Goal: Task Accomplishment & Management: Complete application form

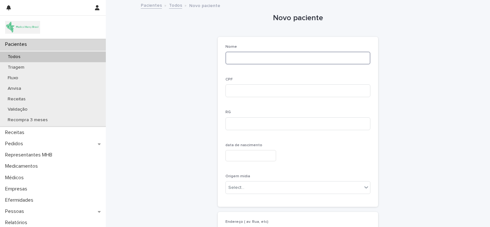
click at [232, 59] on input at bounding box center [297, 58] width 145 height 13
type input "**********"
type input "*********"
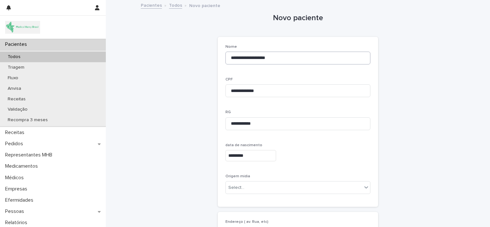
type input "********"
type input "**********"
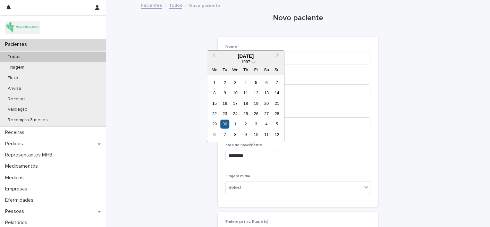
click at [223, 126] on div "30" at bounding box center [224, 124] width 9 height 9
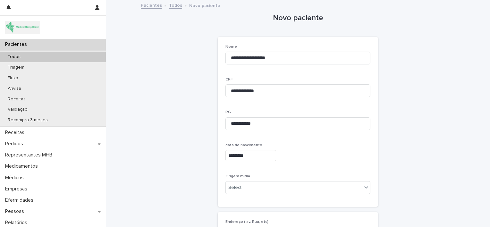
scroll to position [46, 0]
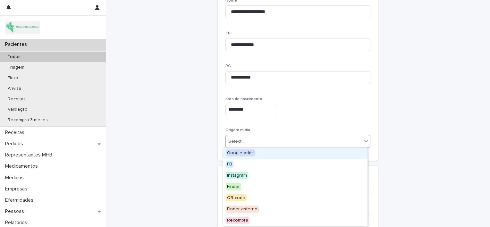
click at [246, 143] on div "Select..." at bounding box center [294, 141] width 136 height 11
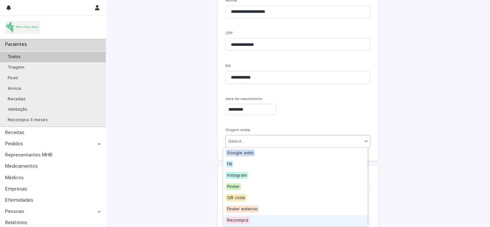
click at [241, 218] on span "Recompra" at bounding box center [238, 220] width 24 height 7
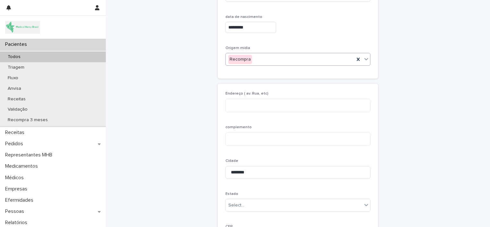
scroll to position [129, 0]
click at [246, 101] on textarea at bounding box center [297, 104] width 145 height 14
paste textarea "**********"
type textarea "**********"
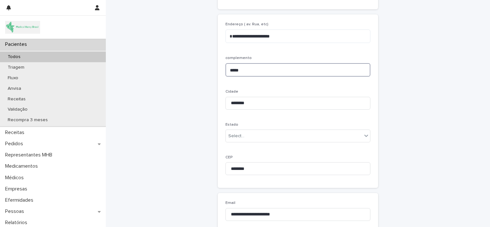
scroll to position [199, 0]
type textarea "*****"
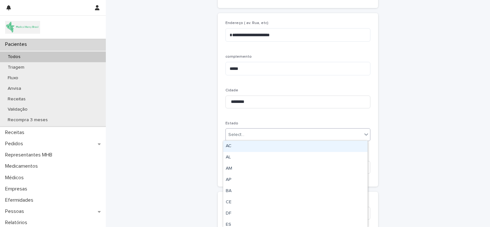
click at [247, 132] on div "Select..." at bounding box center [294, 134] width 136 height 11
type input "**"
click at [242, 144] on div "SP" at bounding box center [295, 146] width 144 height 11
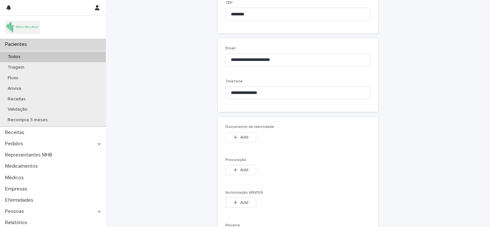
scroll to position [352, 0]
click at [234, 137] on icon "button" at bounding box center [236, 137] width 4 height 4
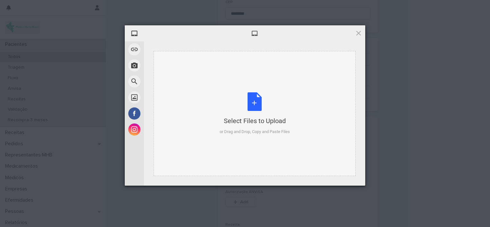
click at [253, 109] on div "Select Files to Upload or Drag and Drop, Copy and Paste Files" at bounding box center [254, 113] width 70 height 43
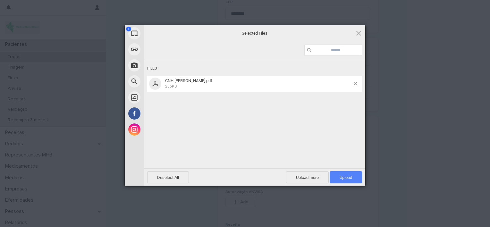
click at [339, 178] on span "Upload 1" at bounding box center [345, 177] width 12 height 5
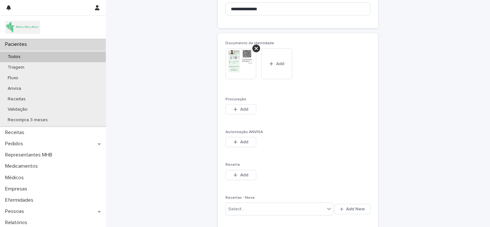
scroll to position [436, 0]
click at [235, 173] on icon "button" at bounding box center [235, 174] width 4 height 4
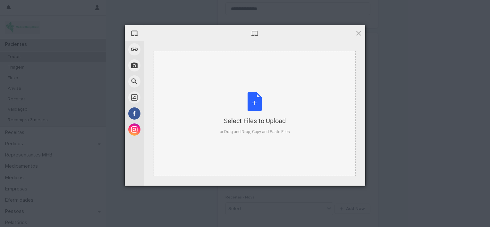
click at [246, 106] on div "Select Files to Upload or Drag and Drop, Copy and Paste Files" at bounding box center [254, 113] width 70 height 43
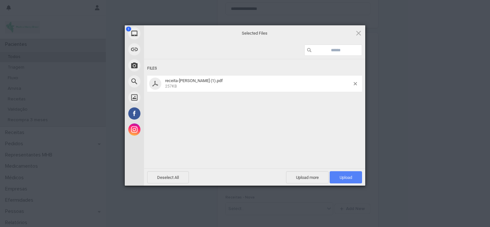
click at [339, 175] on span "Upload 1" at bounding box center [345, 177] width 12 height 5
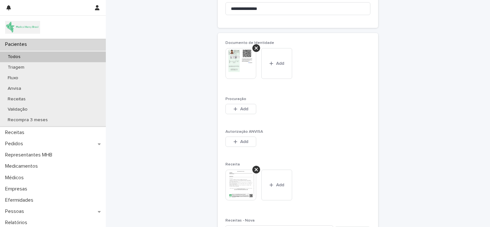
scroll to position [539, 0]
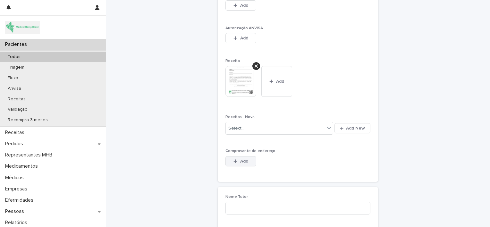
click at [240, 161] on span "Add" at bounding box center [244, 161] width 8 height 4
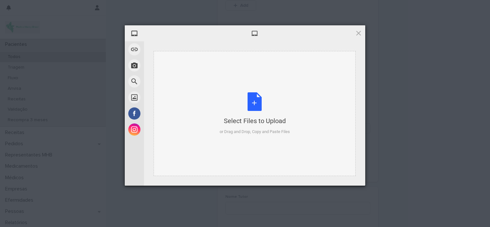
click at [260, 103] on div "Select Files to Upload or Drag and Drop, Copy and Paste Files" at bounding box center [254, 113] width 70 height 43
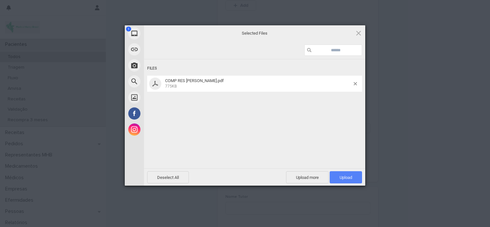
click at [339, 179] on span "Upload 1" at bounding box center [345, 177] width 12 height 5
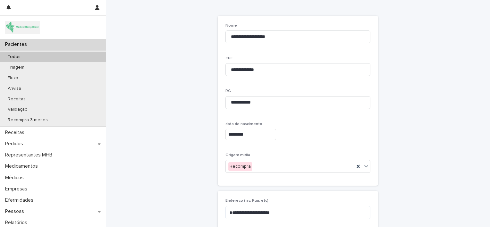
scroll to position [0, 0]
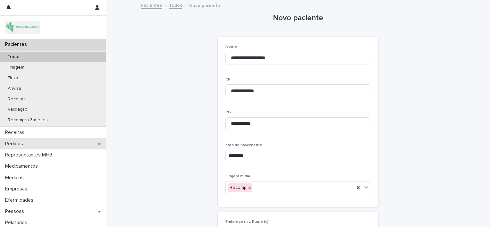
click at [58, 143] on div "Pedidos" at bounding box center [53, 143] width 106 height 11
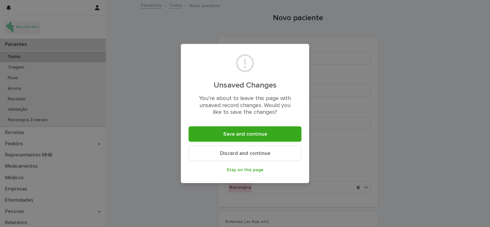
click at [213, 157] on button "Discard and continue" at bounding box center [244, 152] width 113 height 15
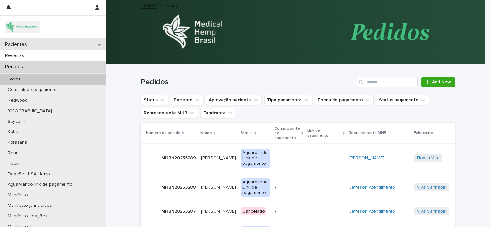
click at [50, 46] on div "Pacientes" at bounding box center [53, 44] width 106 height 11
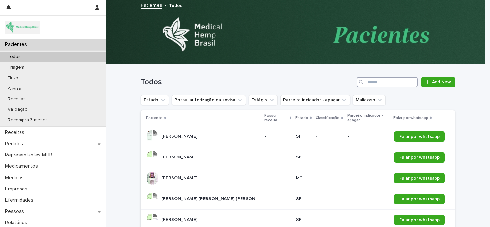
click at [374, 79] on input "Search" at bounding box center [386, 82] width 61 height 10
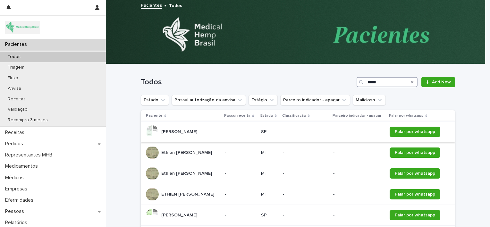
type input "*****"
click at [212, 130] on div "[PERSON_NAME] [PERSON_NAME]" at bounding box center [183, 131] width 74 height 13
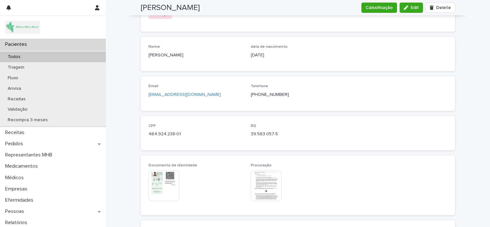
scroll to position [235, 0]
click at [407, 7] on icon "button" at bounding box center [405, 7] width 4 height 4
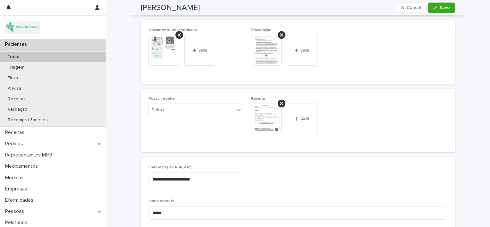
scroll to position [399, 0]
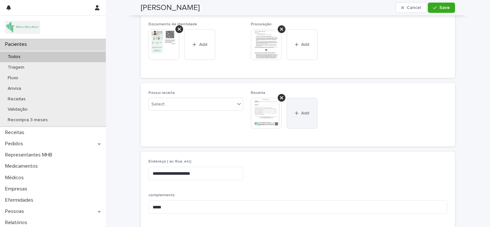
click at [300, 115] on button "Add" at bounding box center [301, 113] width 31 height 31
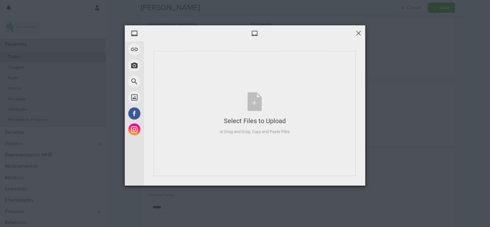
click at [360, 33] on span at bounding box center [358, 32] width 7 height 7
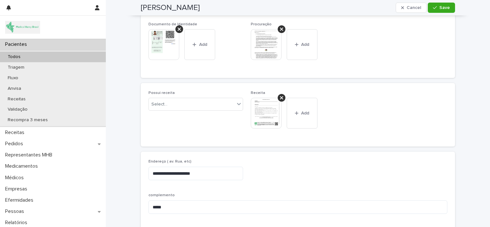
click at [260, 112] on img at bounding box center [266, 113] width 31 height 31
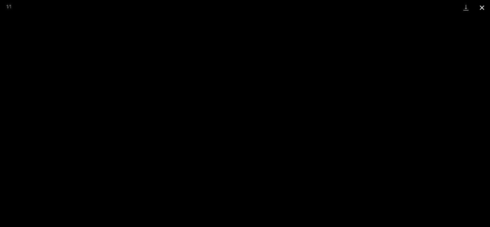
click at [484, 7] on button "Close gallery" at bounding box center [482, 7] width 16 height 15
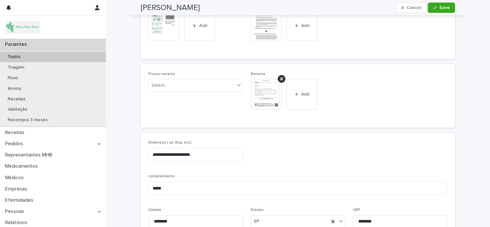
scroll to position [420, 0]
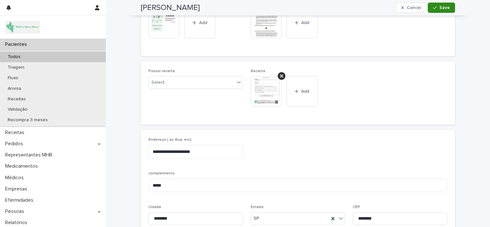
click at [439, 8] on span "Save" at bounding box center [444, 7] width 11 height 4
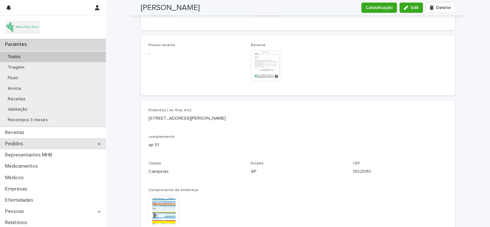
click at [48, 145] on div "Pedidos" at bounding box center [53, 143] width 106 height 11
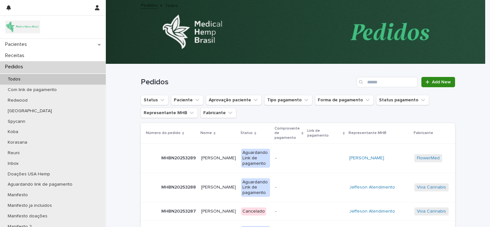
click at [432, 80] on span "Add New" at bounding box center [441, 82] width 19 height 4
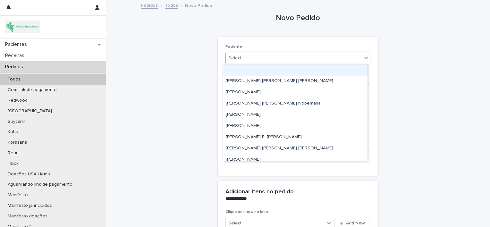
click at [310, 60] on div "Select..." at bounding box center [294, 58] width 136 height 11
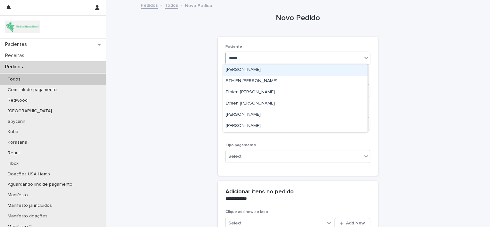
type input "*****"
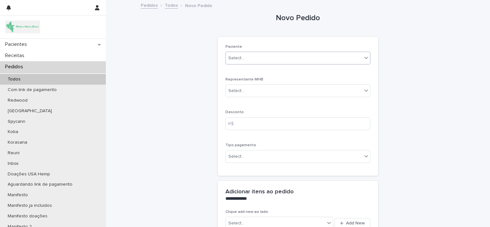
click at [254, 58] on div "Select..." at bounding box center [294, 58] width 136 height 11
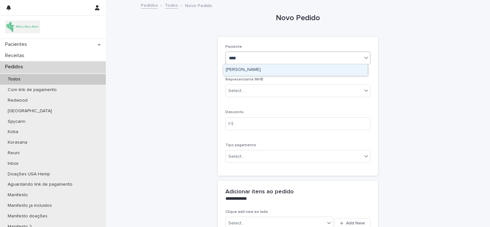
type input "*****"
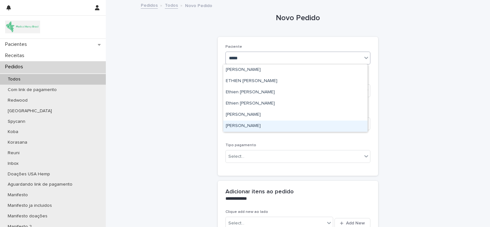
click at [258, 127] on div "[PERSON_NAME]" at bounding box center [295, 125] width 144 height 11
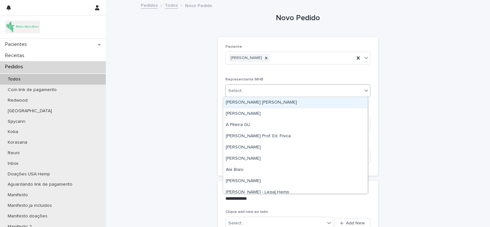
click at [262, 90] on div "Select..." at bounding box center [294, 91] width 136 height 11
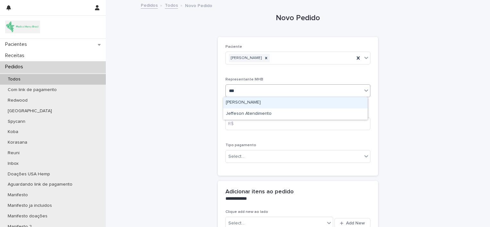
type input "****"
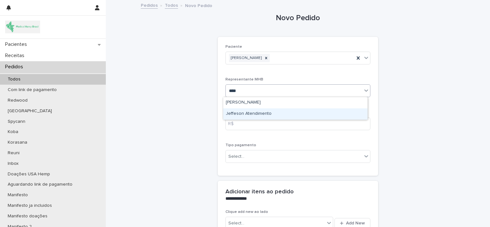
click at [265, 111] on div "Jeffeson Atendimento" at bounding box center [295, 113] width 144 height 11
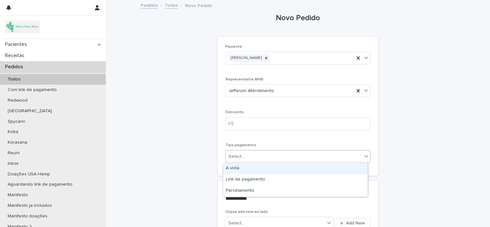
click at [264, 156] on div "Select..." at bounding box center [294, 156] width 136 height 11
click at [259, 171] on div "A vista" at bounding box center [295, 168] width 144 height 11
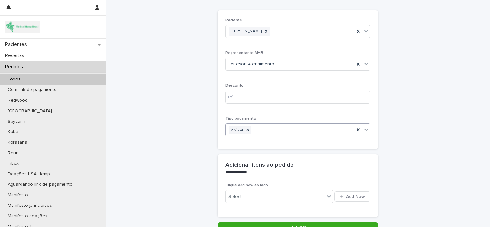
scroll to position [45, 0]
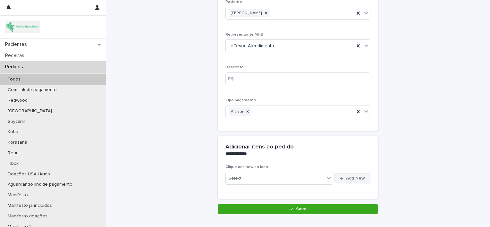
click at [345, 180] on button "Add New" at bounding box center [352, 178] width 36 height 10
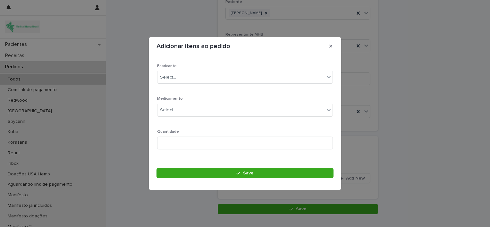
click at [259, 84] on div "Fabricante Select..." at bounding box center [245, 76] width 176 height 25
click at [258, 79] on div "Select..." at bounding box center [240, 77] width 167 height 11
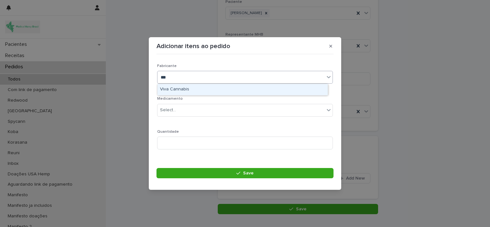
type input "****"
click at [247, 89] on div "Viva Cannabis" at bounding box center [242, 89] width 170 height 11
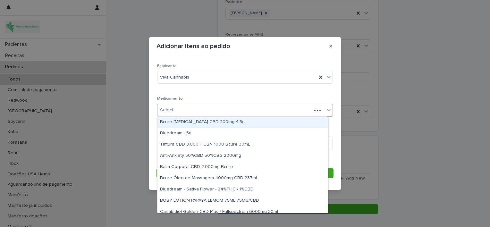
click at [253, 110] on div "Select..." at bounding box center [234, 110] width 154 height 11
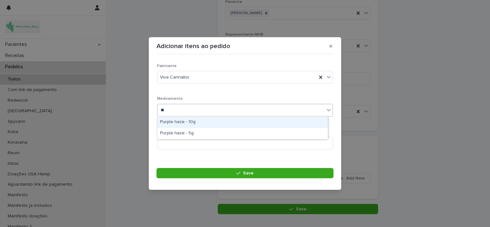
type input "***"
click at [235, 120] on div "Purple haze - 10g" at bounding box center [242, 122] width 170 height 11
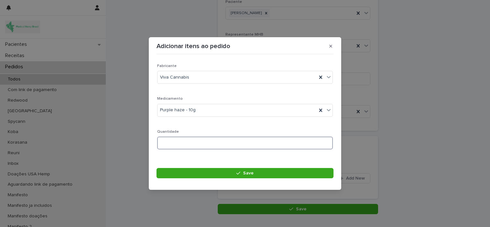
click at [218, 141] on input at bounding box center [245, 143] width 176 height 13
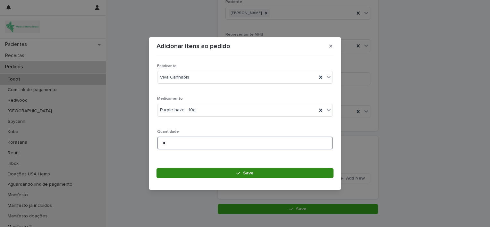
type input "*"
click at [223, 170] on button "Save" at bounding box center [244, 173] width 177 height 10
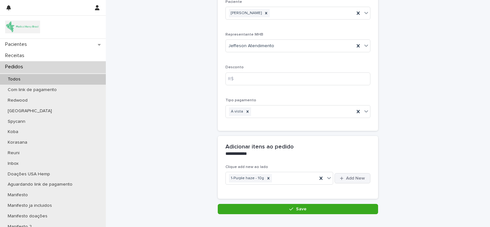
click at [351, 178] on span "Add New" at bounding box center [355, 178] width 19 height 4
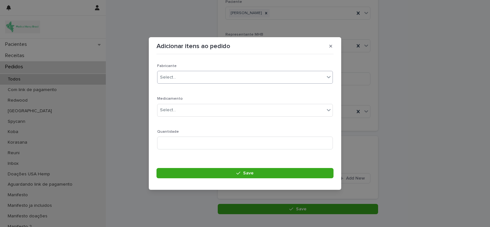
click at [258, 77] on div "Select..." at bounding box center [240, 77] width 167 height 11
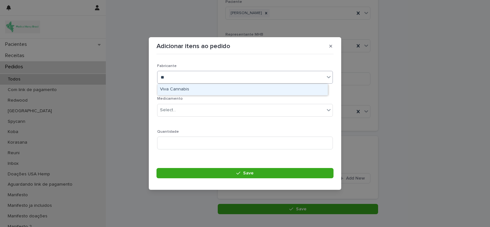
type input "***"
click at [247, 91] on div "Viva Cannabis" at bounding box center [242, 89] width 170 height 11
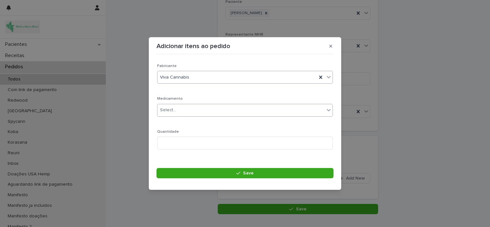
click at [246, 110] on div "Select..." at bounding box center [240, 110] width 167 height 11
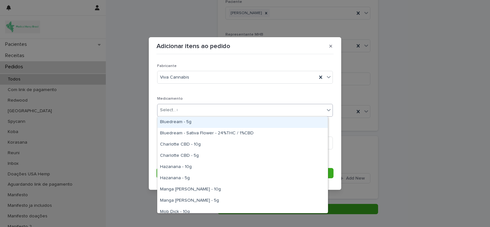
type input "**"
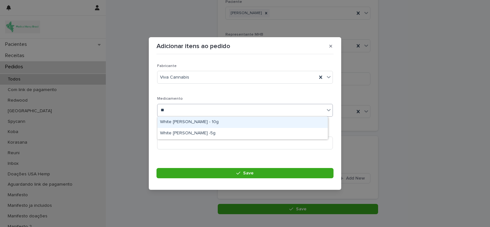
click at [228, 121] on div "White [PERSON_NAME] - 10g" at bounding box center [242, 122] width 170 height 11
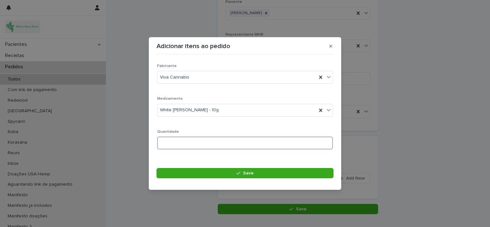
click at [221, 145] on input at bounding box center [245, 143] width 176 height 13
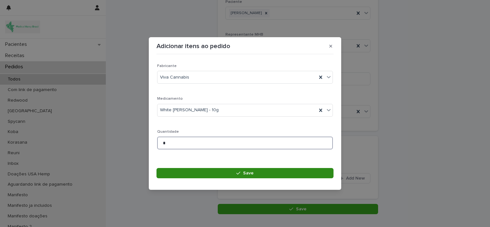
type input "*"
click at [223, 171] on button "Save" at bounding box center [244, 173] width 177 height 10
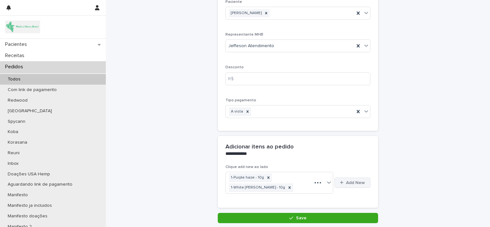
scroll to position [50, 0]
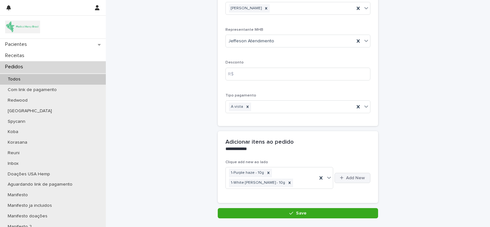
click at [352, 177] on span "Add New" at bounding box center [355, 178] width 19 height 4
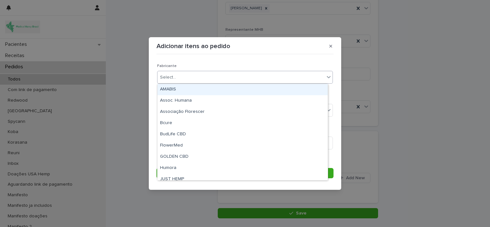
click at [265, 79] on div "Select..." at bounding box center [240, 77] width 167 height 11
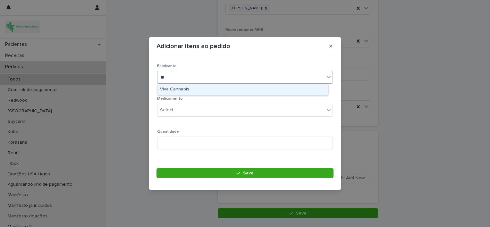
type input "***"
click at [252, 90] on div "Viva Cannabis" at bounding box center [242, 89] width 170 height 11
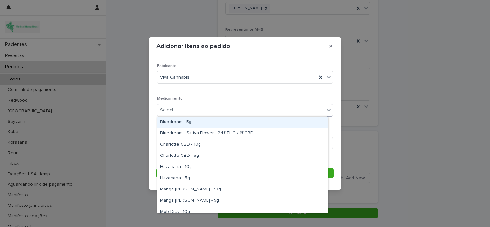
click at [253, 112] on div "Select..." at bounding box center [240, 110] width 167 height 11
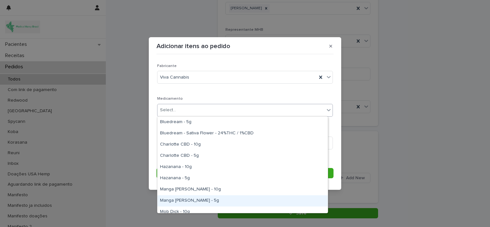
click at [239, 197] on div "Manga [PERSON_NAME] - 5g" at bounding box center [242, 200] width 170 height 11
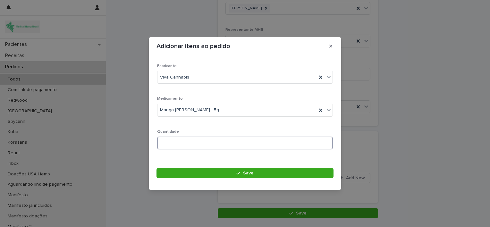
click at [234, 145] on input at bounding box center [245, 143] width 176 height 13
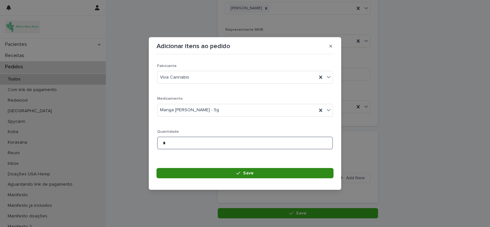
type input "*"
click at [223, 170] on button "Save" at bounding box center [244, 173] width 177 height 10
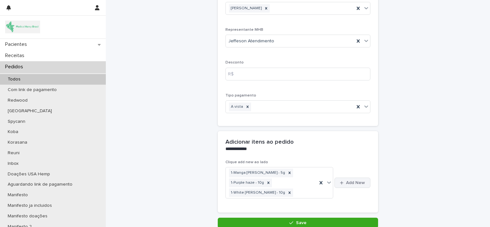
click at [349, 180] on span "Add New" at bounding box center [355, 182] width 19 height 4
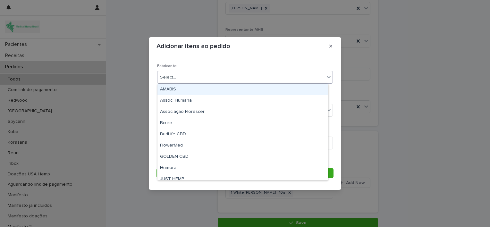
click at [260, 76] on div "Select..." at bounding box center [240, 77] width 167 height 11
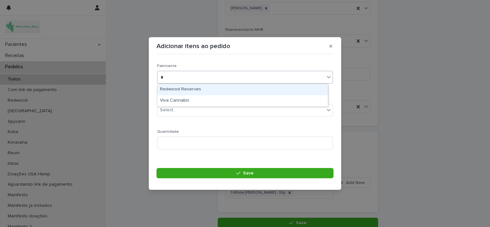
type input "**"
click at [247, 93] on div "Viva Cannabis" at bounding box center [242, 89] width 170 height 11
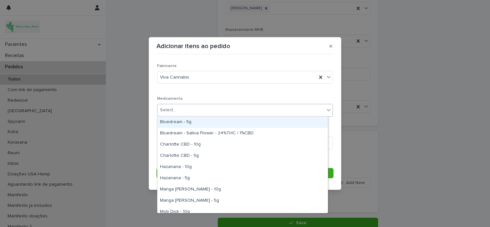
click at [248, 111] on div "Select..." at bounding box center [240, 110] width 167 height 11
type input "**"
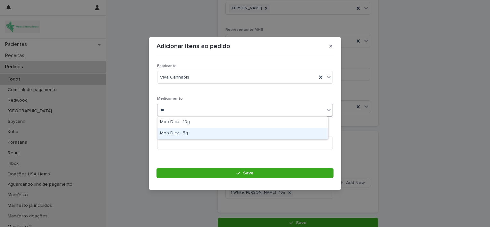
click at [230, 132] on div "Mob Dick - 5g" at bounding box center [242, 133] width 170 height 11
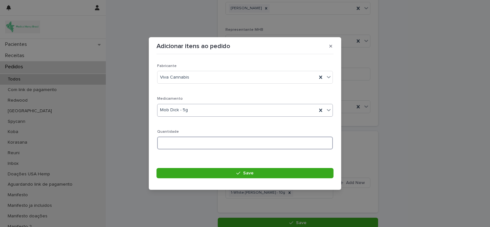
click at [227, 145] on input at bounding box center [245, 143] width 176 height 13
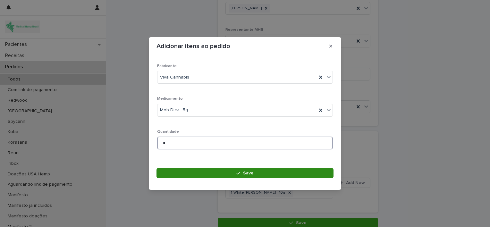
type input "*"
click at [230, 169] on button "Save" at bounding box center [244, 173] width 177 height 10
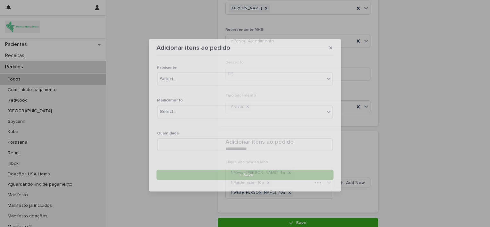
scroll to position [54, 0]
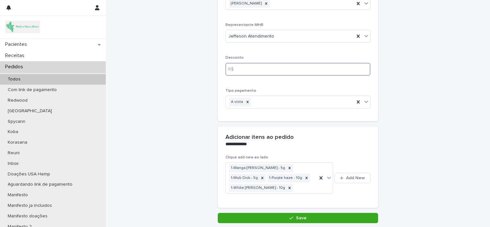
click at [249, 69] on input at bounding box center [297, 69] width 145 height 13
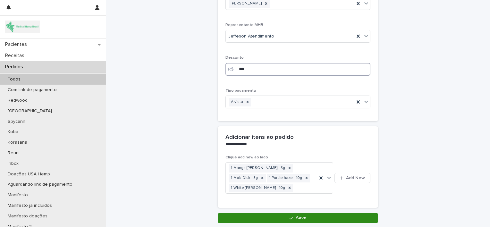
type input "***"
click at [260, 217] on button "Save" at bounding box center [298, 218] width 160 height 10
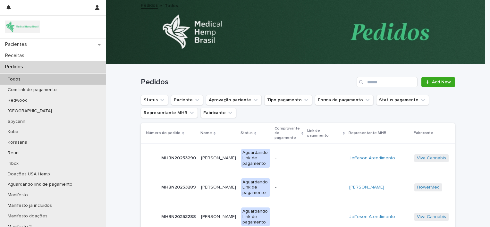
click at [206, 159] on p "[PERSON_NAME]" at bounding box center [219, 157] width 36 height 7
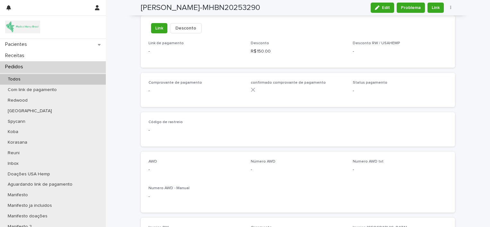
scroll to position [419, 0]
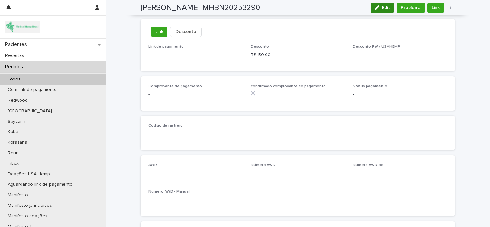
click at [382, 7] on span "Edit" at bounding box center [386, 7] width 8 height 4
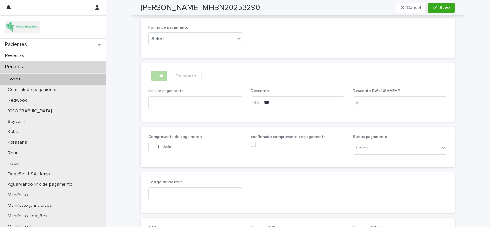
scroll to position [461, 0]
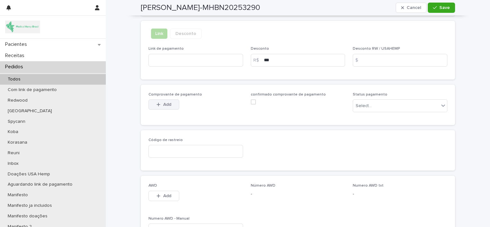
click at [163, 103] on span "Add" at bounding box center [167, 104] width 8 height 4
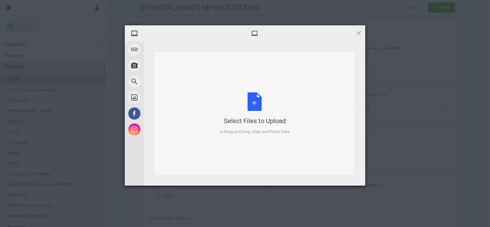
click at [255, 99] on div "Select Files to Upload or Drag and Drop, Copy and Paste Files" at bounding box center [254, 113] width 70 height 43
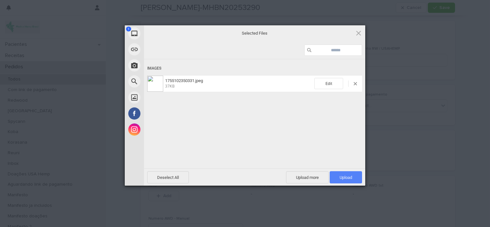
click at [342, 176] on span "Upload 1" at bounding box center [345, 177] width 12 height 5
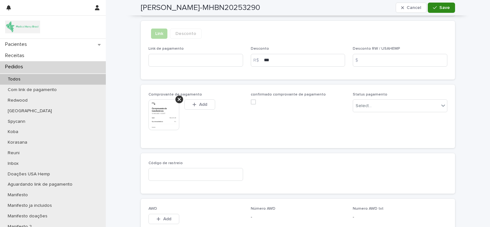
click at [436, 7] on div "button" at bounding box center [436, 7] width 6 height 4
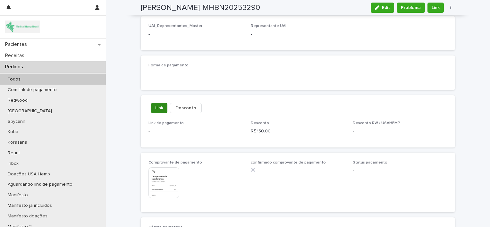
scroll to position [343, 0]
click at [60, 65] on div "Pedidos" at bounding box center [53, 66] width 106 height 11
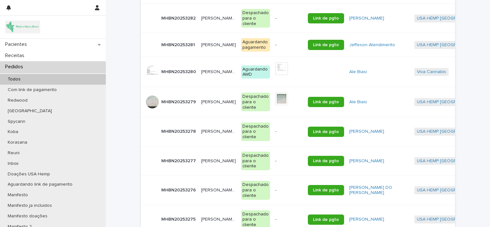
scroll to position [45, 0]
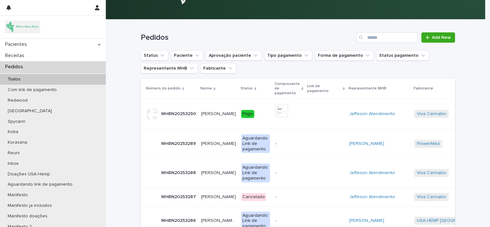
click at [272, 216] on td "-" at bounding box center [288, 220] width 33 height 29
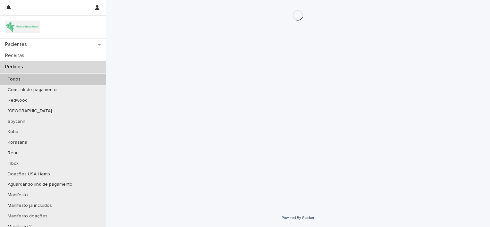
click at [270, 166] on div "Loading... Saving… Loading... Saving…" at bounding box center [297, 96] width 320 height 193
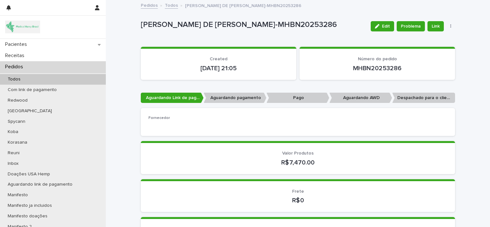
click at [68, 66] on div "Pedidos" at bounding box center [53, 66] width 106 height 11
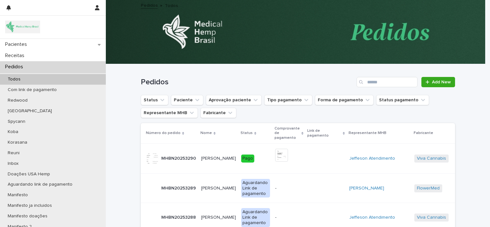
scroll to position [46, 0]
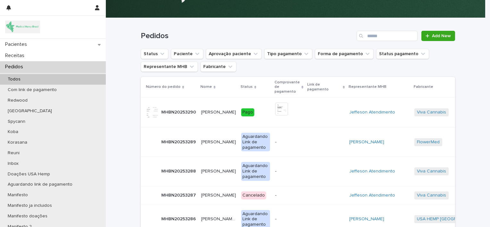
click at [275, 172] on p "-" at bounding box center [289, 171] width 28 height 5
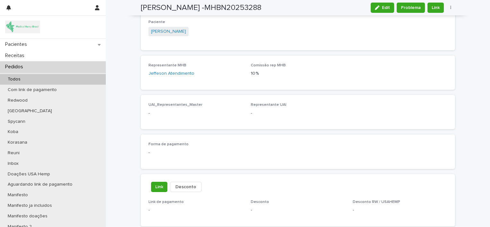
scroll to position [267, 0]
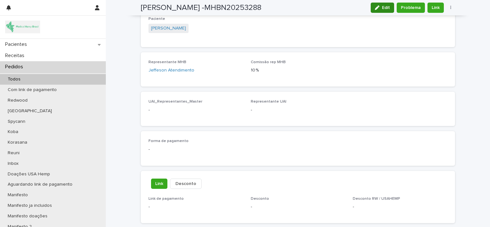
click at [378, 8] on div "button" at bounding box center [378, 7] width 7 height 4
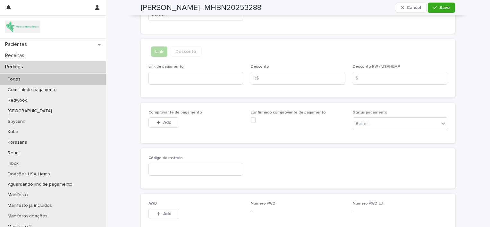
scroll to position [445, 0]
click at [171, 119] on button "Add" at bounding box center [163, 121] width 31 height 10
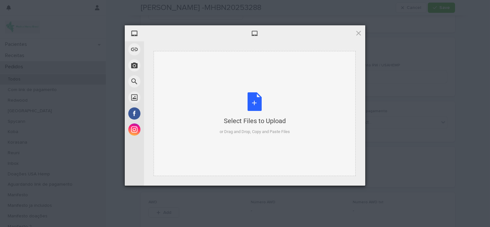
click at [255, 100] on div "Select Files to Upload or Drag and Drop, Copy and Paste Files" at bounding box center [254, 113] width 70 height 43
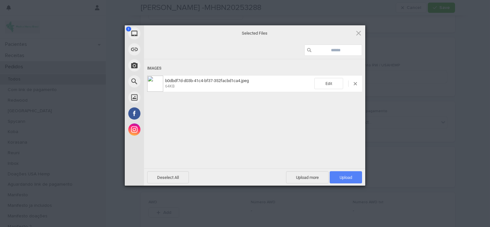
click at [347, 178] on span "Upload 1" at bounding box center [345, 177] width 12 height 5
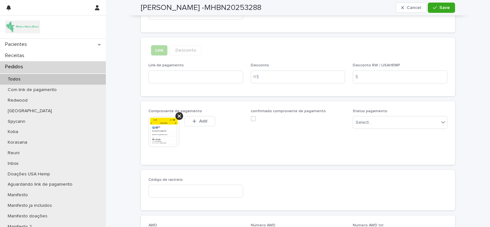
scroll to position [456, 0]
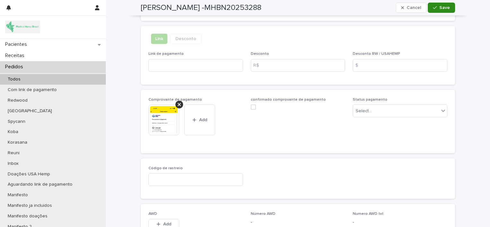
click at [441, 6] on span "Save" at bounding box center [444, 7] width 11 height 4
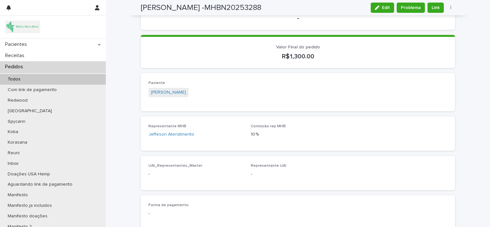
scroll to position [203, 0]
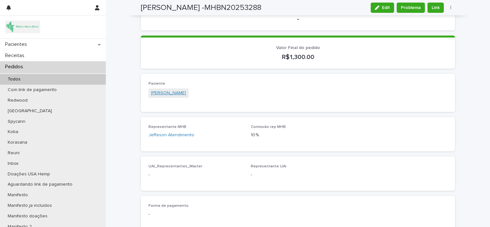
click at [174, 92] on link "[PERSON_NAME]" at bounding box center [168, 93] width 35 height 7
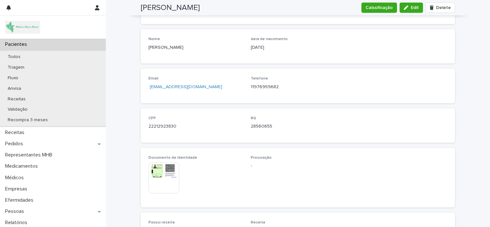
scroll to position [247, 0]
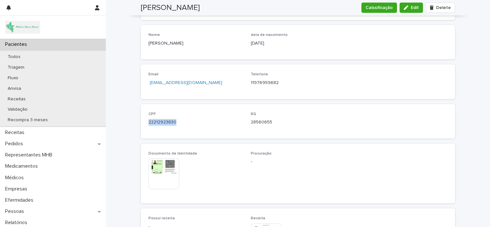
drag, startPoint x: 145, startPoint y: 121, endPoint x: 177, endPoint y: 126, distance: 32.0
click at [177, 126] on div "CPF 22212923830 RG 28560655" at bounding box center [298, 121] width 314 height 34
copy p "22212923830"
